Goal: Navigation & Orientation: Find specific page/section

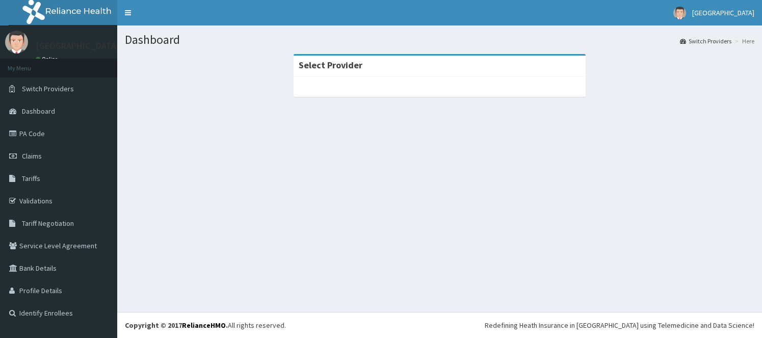
click at [95, 133] on link "PA Code" at bounding box center [58, 133] width 117 height 22
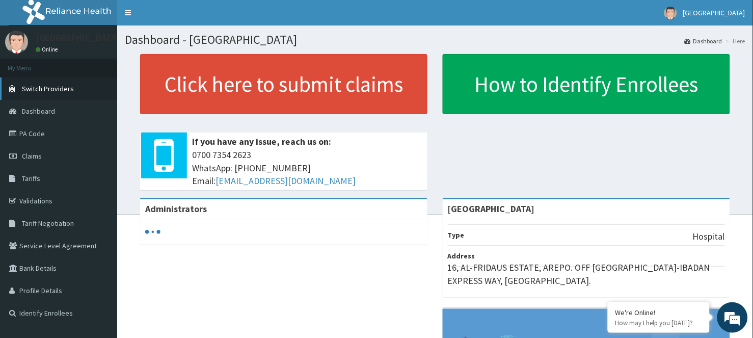
click at [109, 81] on link "Switch Providers" at bounding box center [58, 88] width 117 height 22
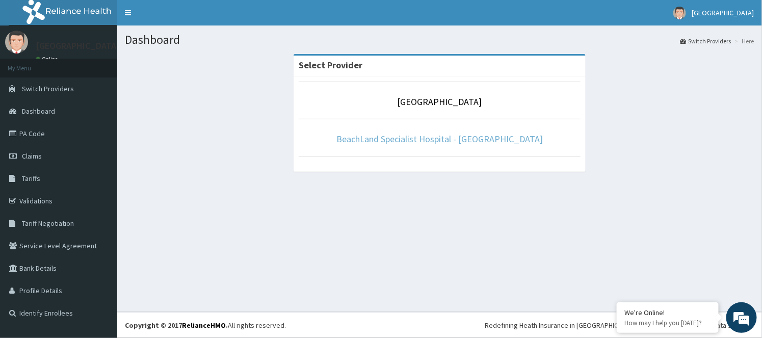
click at [441, 136] on link "BeachLand Specialist Hospital - [GEOGRAPHIC_DATA]" at bounding box center [439, 139] width 206 height 12
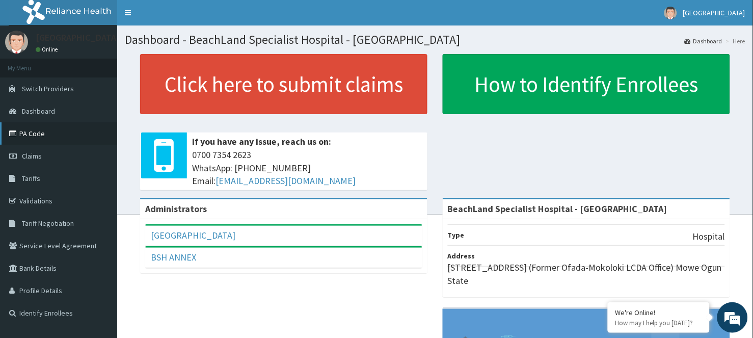
click at [60, 141] on link "PA Code" at bounding box center [58, 133] width 117 height 22
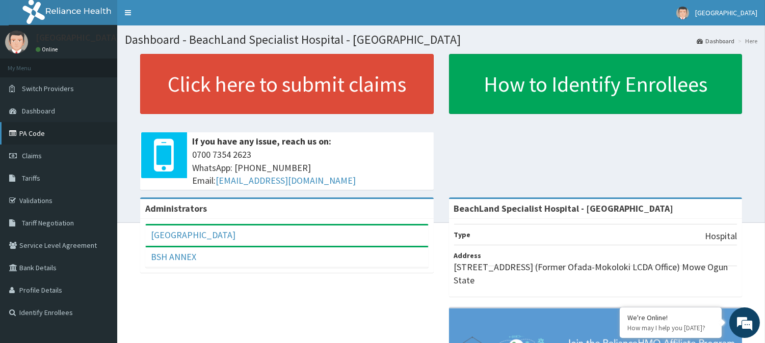
click at [34, 131] on link "PA Code" at bounding box center [58, 133] width 117 height 22
